Goal: Check status: Check status

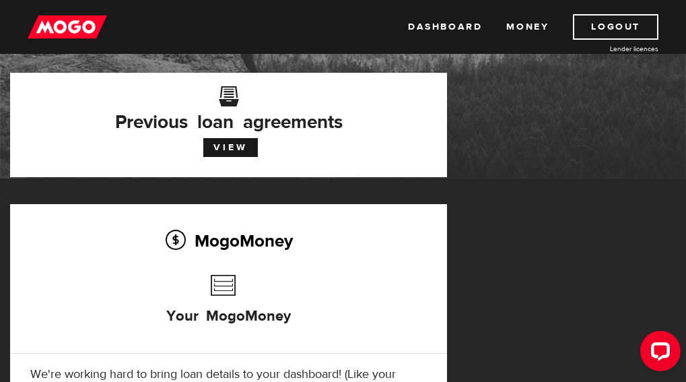
scroll to position [67, 0]
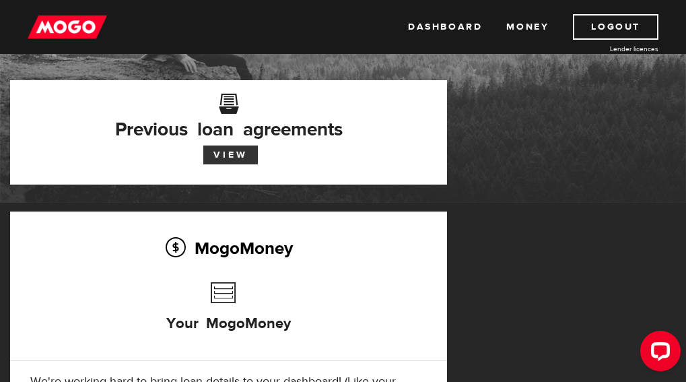
click at [258, 145] on link "View" at bounding box center [230, 154] width 55 height 19
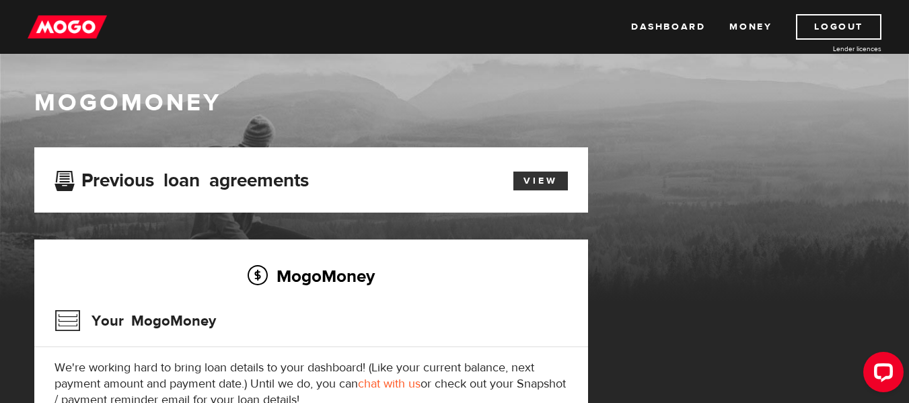
click at [536, 174] on link "View" at bounding box center [541, 181] width 55 height 19
click at [547, 180] on link "View" at bounding box center [541, 181] width 55 height 19
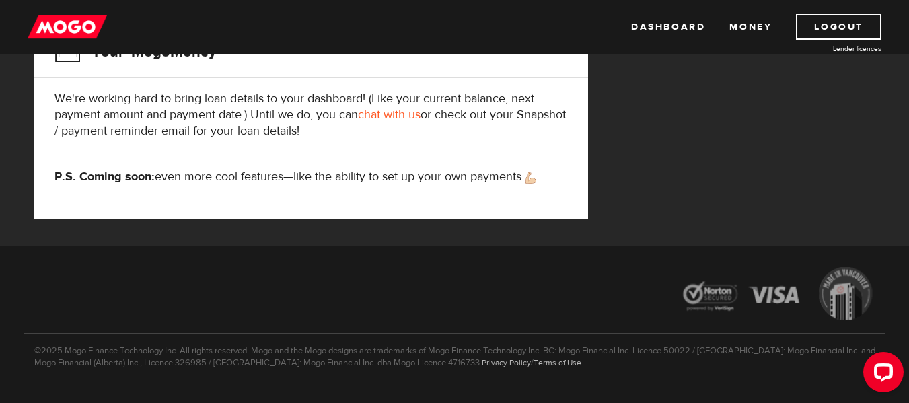
scroll to position [300, 0]
